Goal: Task Accomplishment & Management: Manage account settings

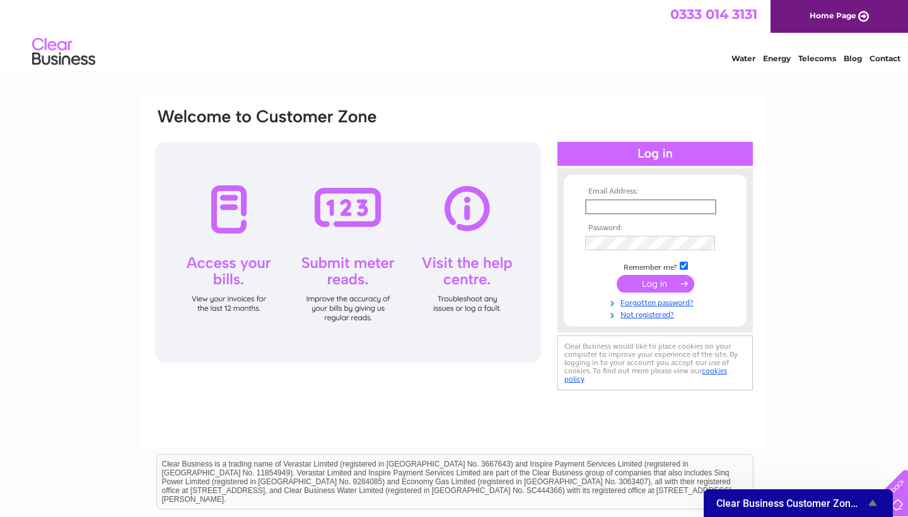
type input "stuart.gailcree@sky.com"
click at [404, 283] on input "submit" at bounding box center [656, 284] width 78 height 18
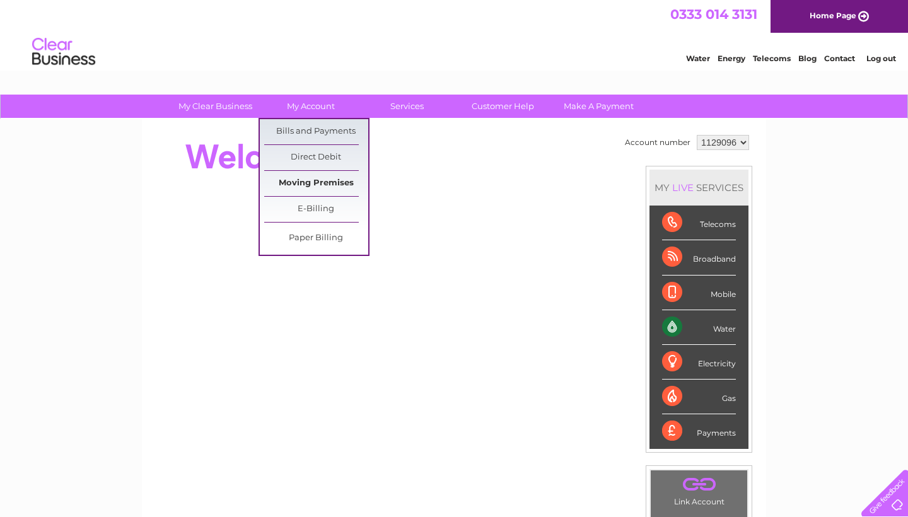
click at [325, 182] on link "Moving Premises" at bounding box center [316, 183] width 104 height 25
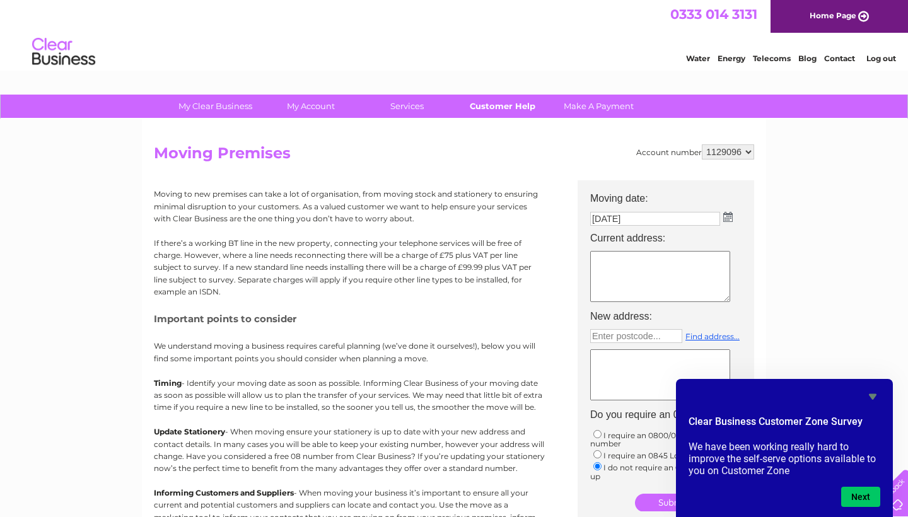
click at [515, 104] on link "Customer Help" at bounding box center [503, 106] width 104 height 23
